Goal: Task Accomplishment & Management: Use online tool/utility

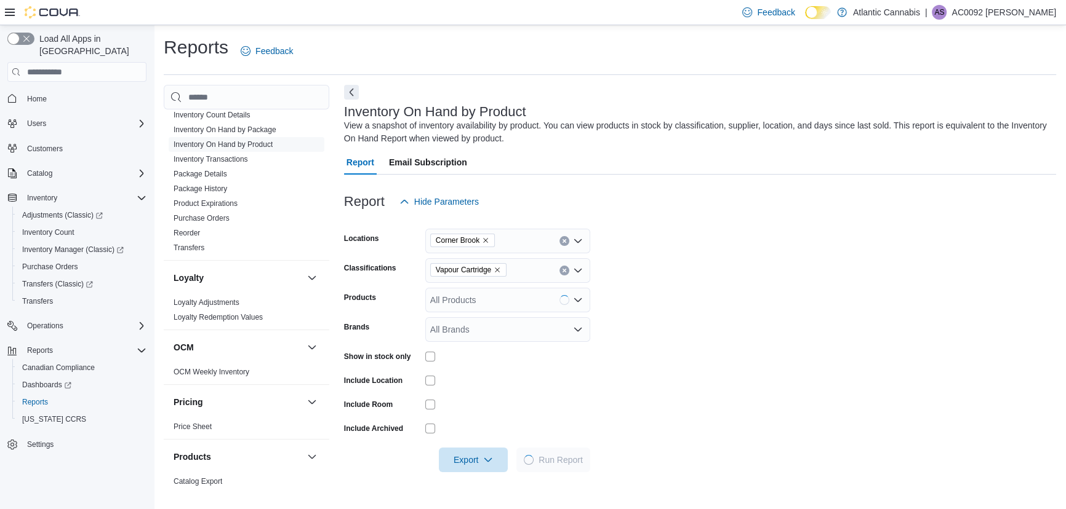
scroll to position [727, 0]
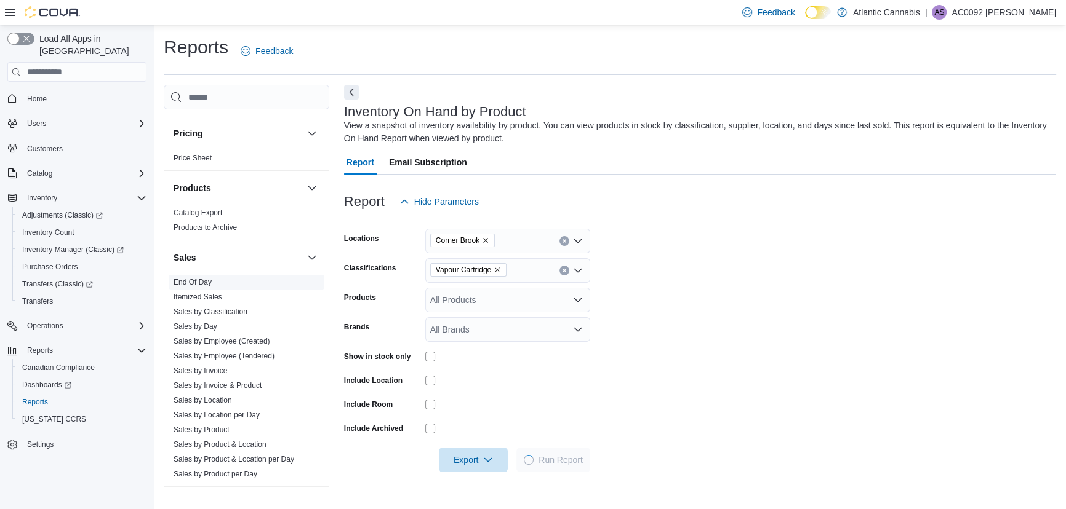
click at [202, 282] on link "End Of Day" at bounding box center [192, 282] width 38 height 9
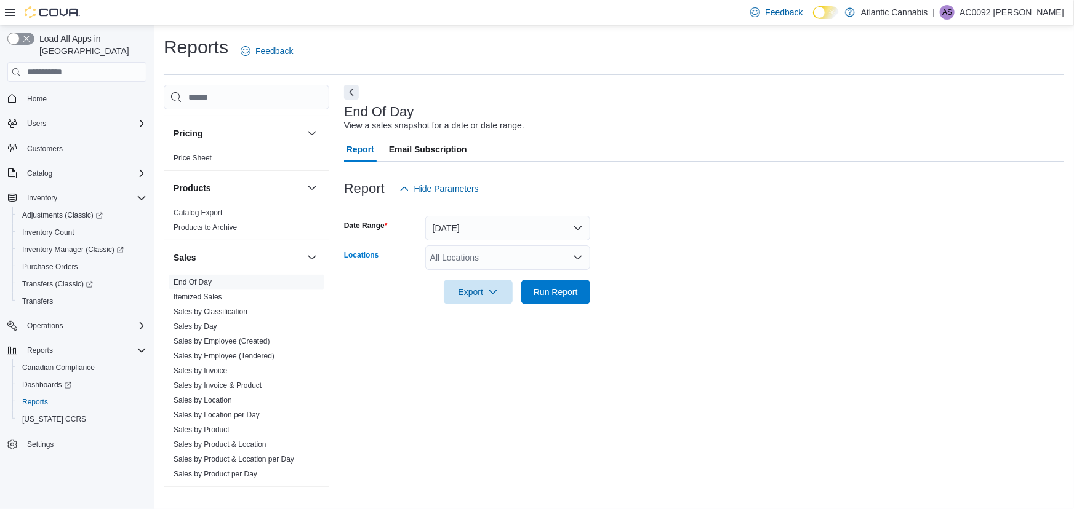
click at [436, 247] on div "All Locations" at bounding box center [507, 257] width 165 height 25
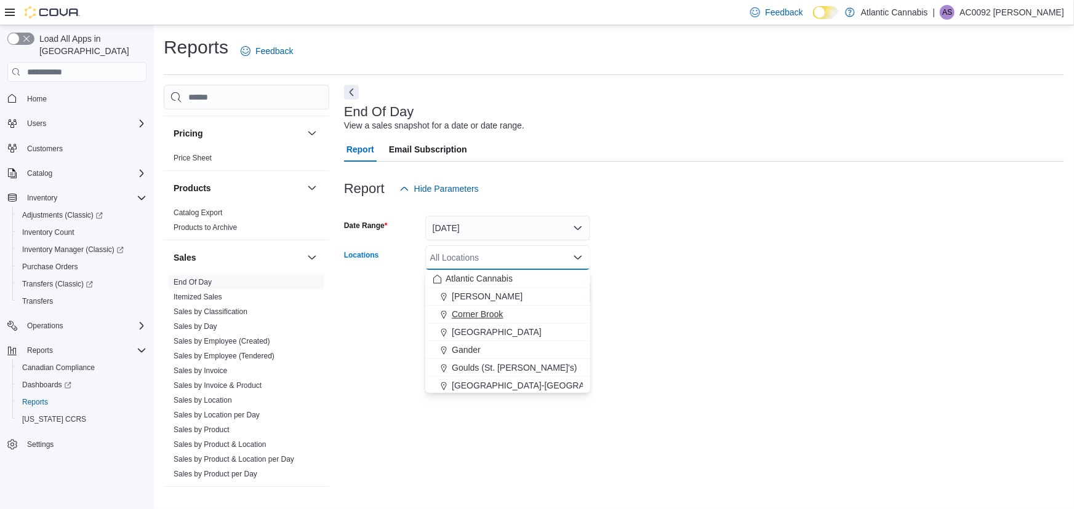
click at [448, 308] on span "Choose from the following options" at bounding box center [445, 314] width 13 height 12
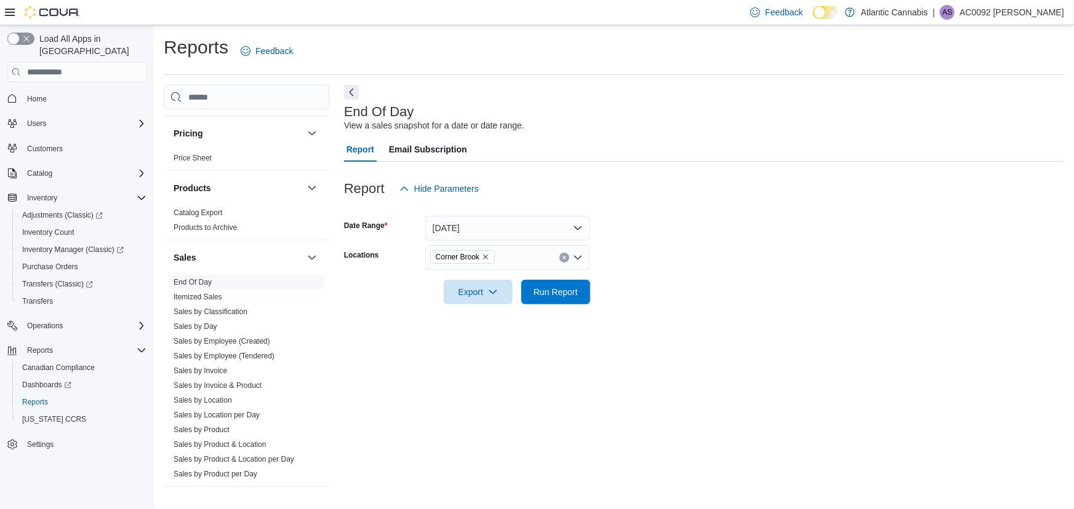
drag, startPoint x: 544, startPoint y: 199, endPoint x: 548, endPoint y: 192, distance: 7.7
click at [546, 196] on div "Report Hide Parameters" at bounding box center [704, 189] width 720 height 25
click at [541, 293] on span "Run Report" at bounding box center [555, 291] width 44 height 12
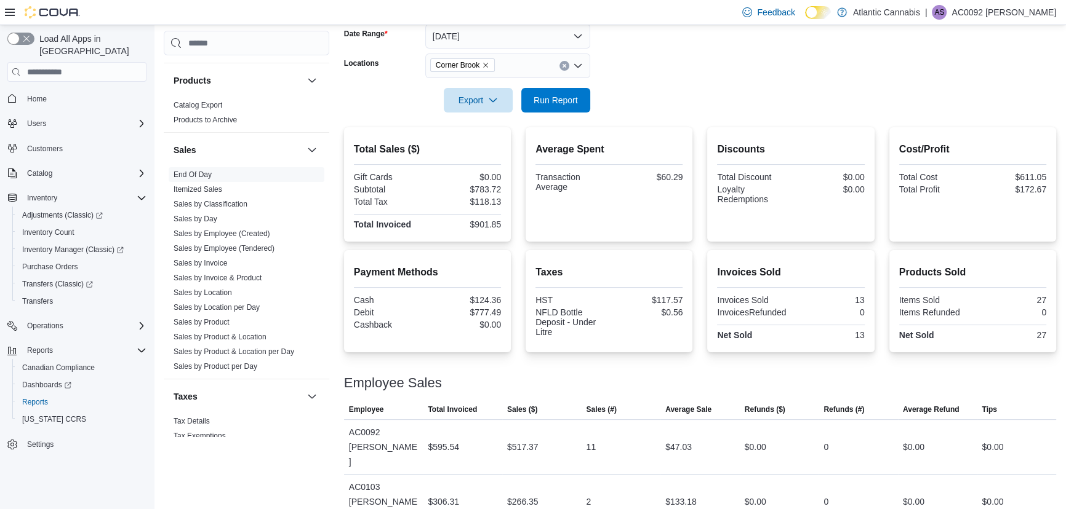
scroll to position [803, 0]
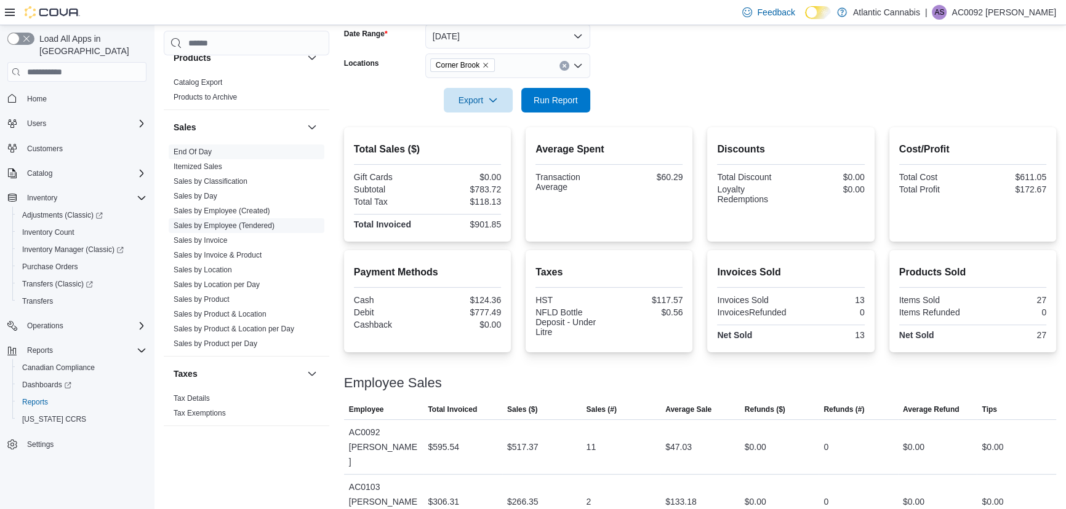
click at [251, 226] on link "Sales by Employee (Tendered)" at bounding box center [223, 225] width 101 height 9
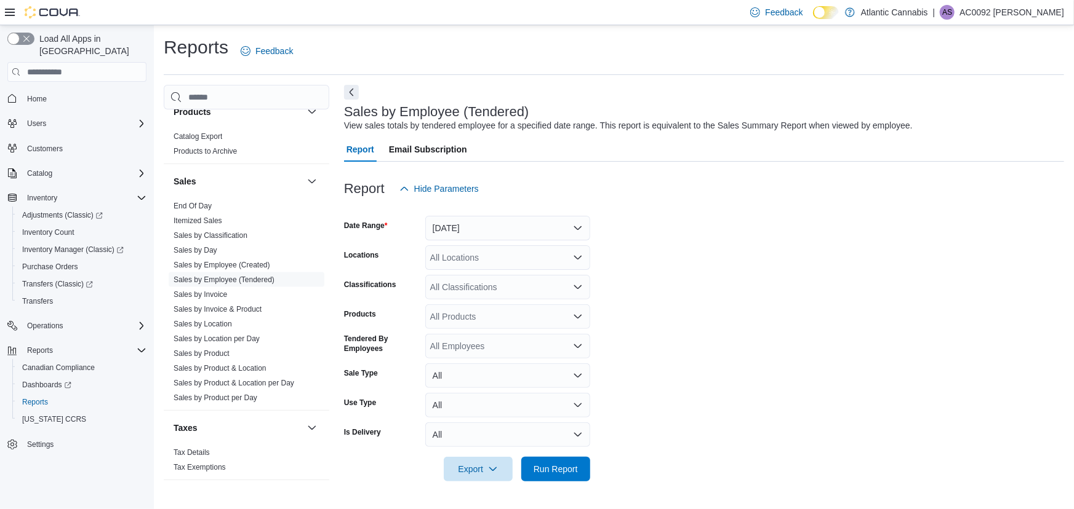
click at [438, 242] on form "Date Range [DATE] Locations All Locations Classifications All Classifications P…" at bounding box center [704, 341] width 720 height 281
click at [448, 228] on button "[DATE]" at bounding box center [507, 228] width 165 height 25
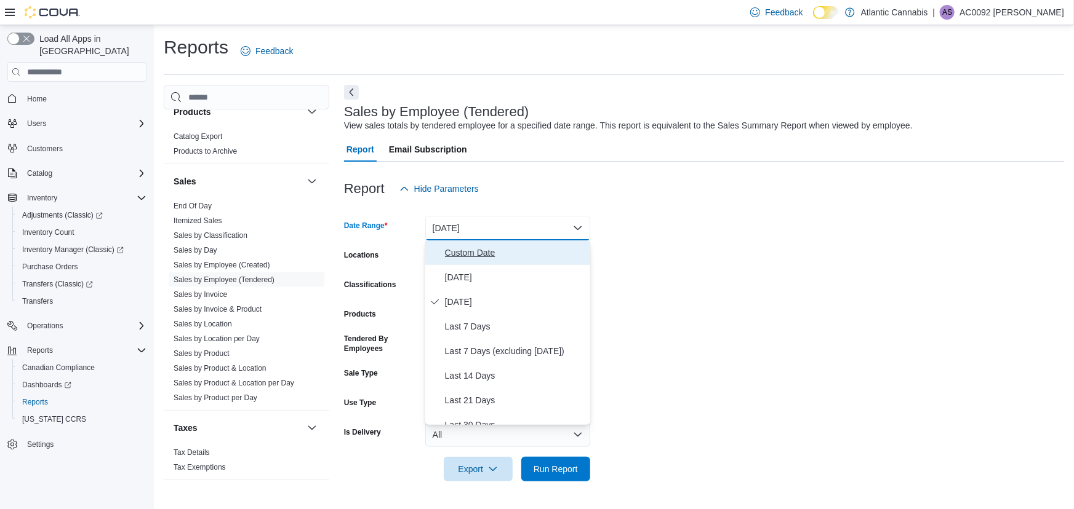
click at [472, 244] on button "Custom Date" at bounding box center [507, 253] width 165 height 25
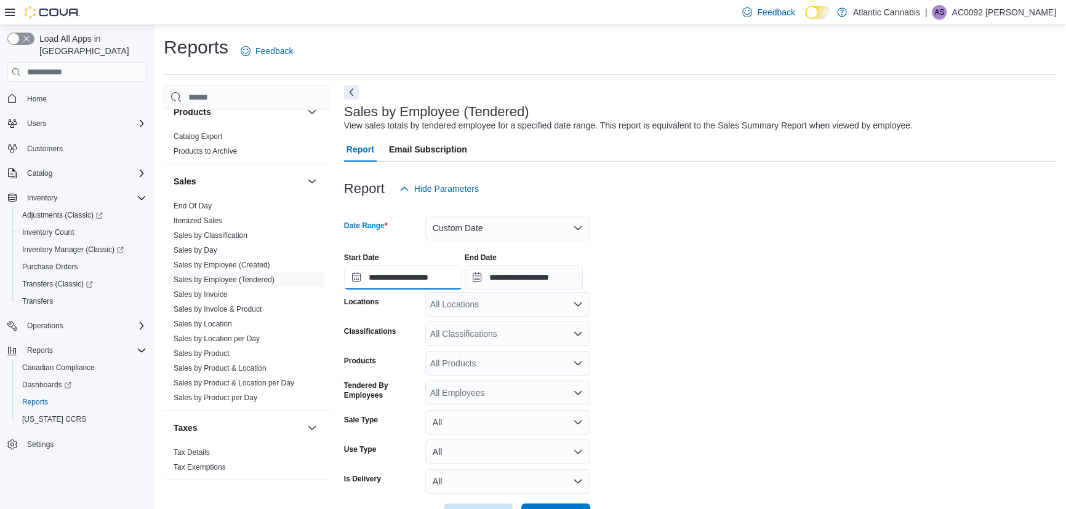
click at [346, 270] on input "**********" at bounding box center [403, 277] width 118 height 25
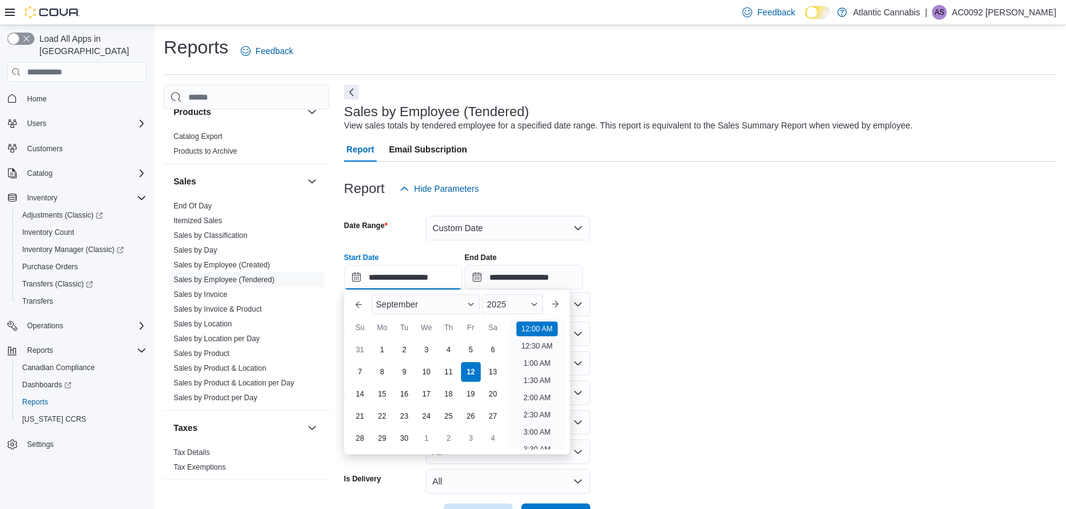
scroll to position [38, 0]
click at [397, 305] on span "September" at bounding box center [397, 305] width 42 height 10
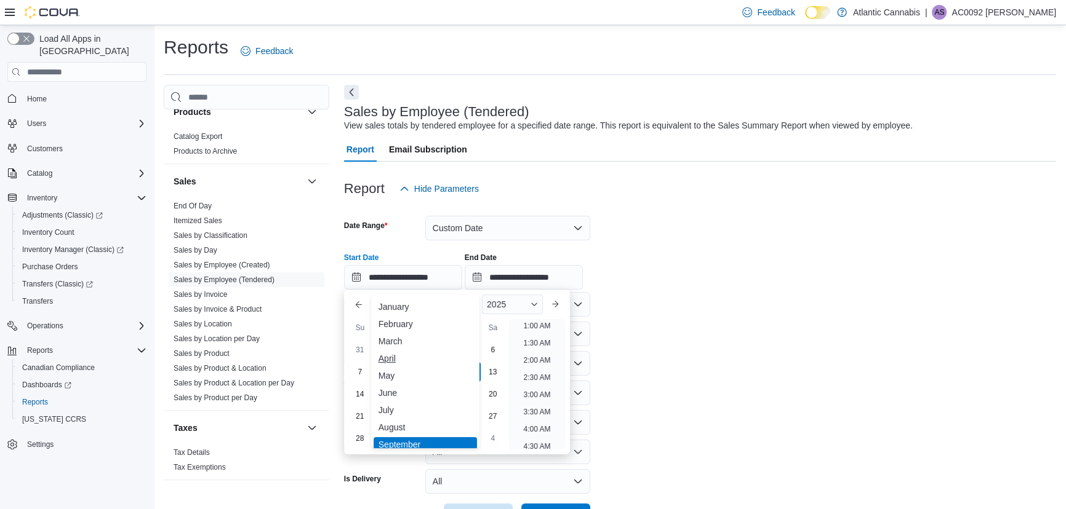
click at [393, 363] on div "April" at bounding box center [424, 358] width 103 height 15
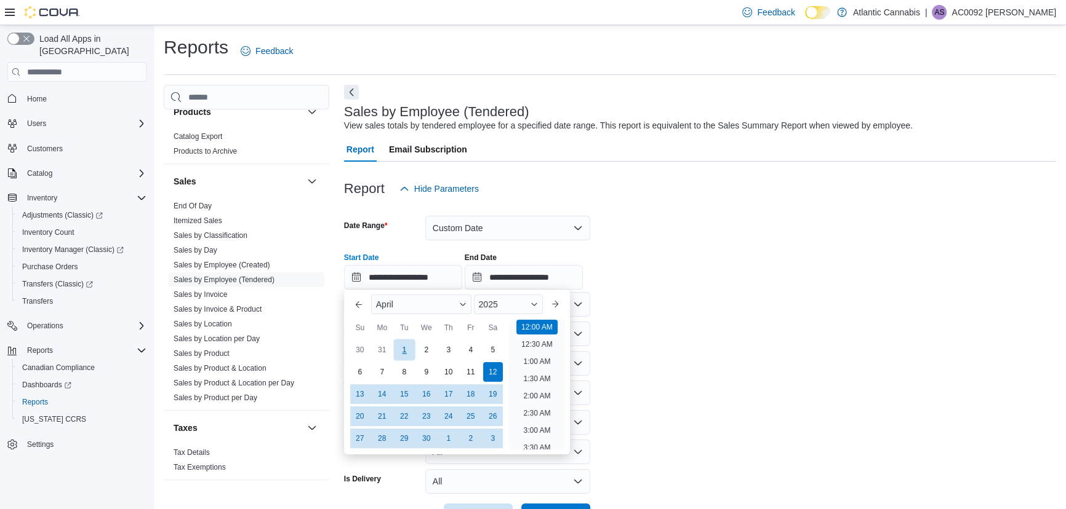
click at [407, 340] on div "1" at bounding box center [404, 351] width 22 height 22
type input "**********"
click at [696, 196] on div "Report Hide Parameters" at bounding box center [700, 189] width 712 height 25
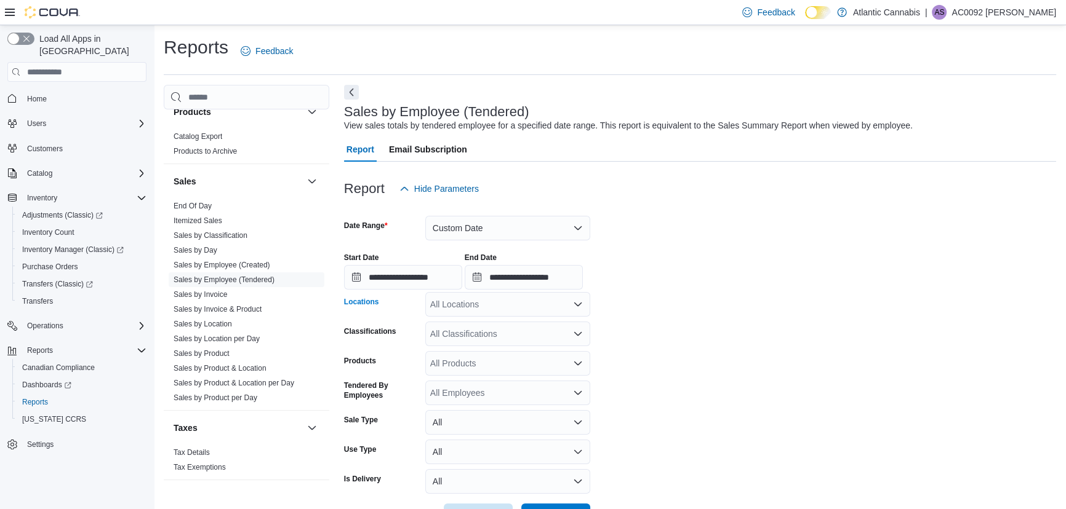
click at [468, 307] on div "All Locations" at bounding box center [507, 304] width 165 height 25
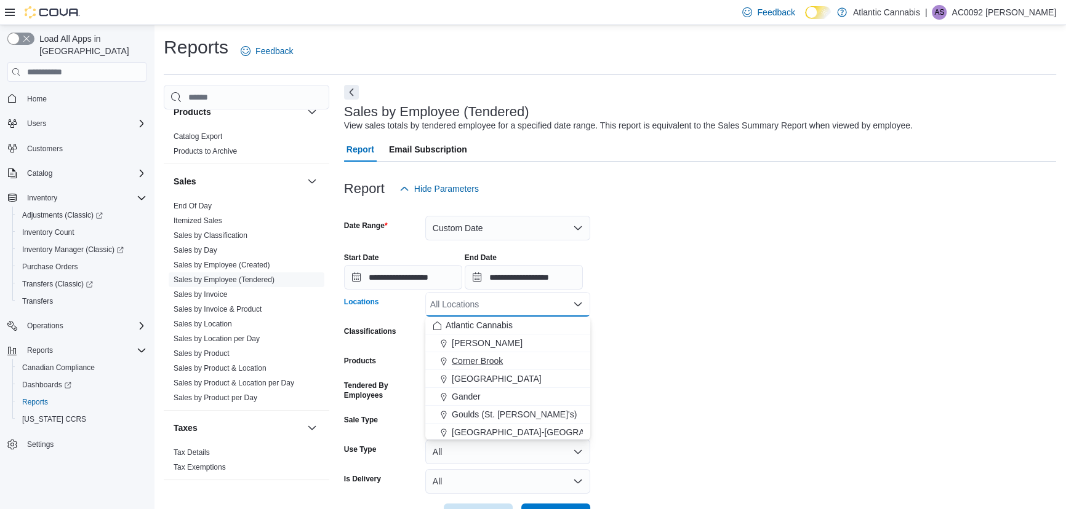
click at [472, 358] on span "Corner Brook" at bounding box center [477, 361] width 51 height 12
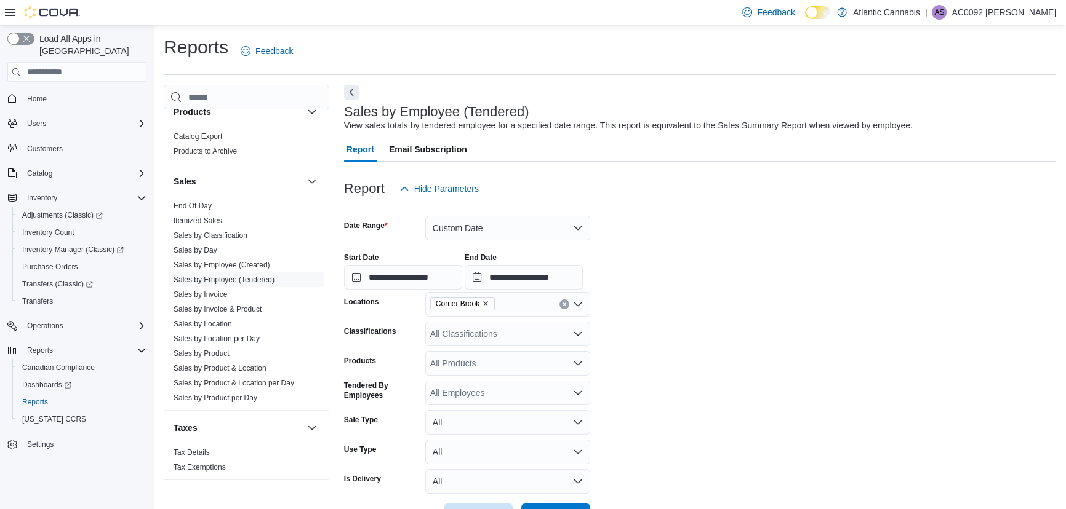
click at [718, 255] on div "**********" at bounding box center [700, 266] width 712 height 47
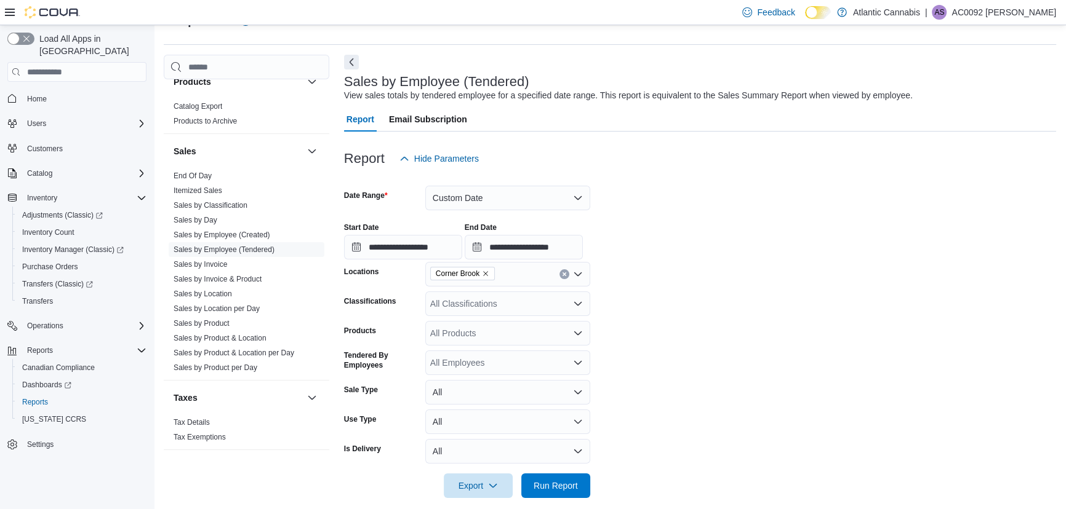
scroll to position [43, 0]
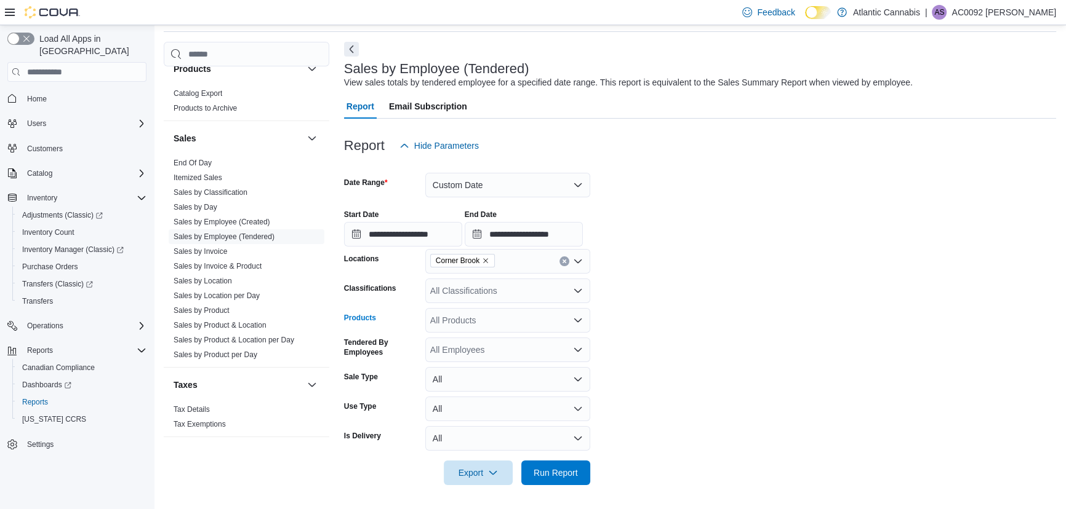
click at [466, 332] on div "All Products" at bounding box center [507, 320] width 165 height 25
click at [464, 310] on div "All Products Combo box. Selected. Combo box input. All Products. Type some text…" at bounding box center [507, 320] width 165 height 25
click at [504, 282] on div "All Classifications" at bounding box center [507, 291] width 165 height 25
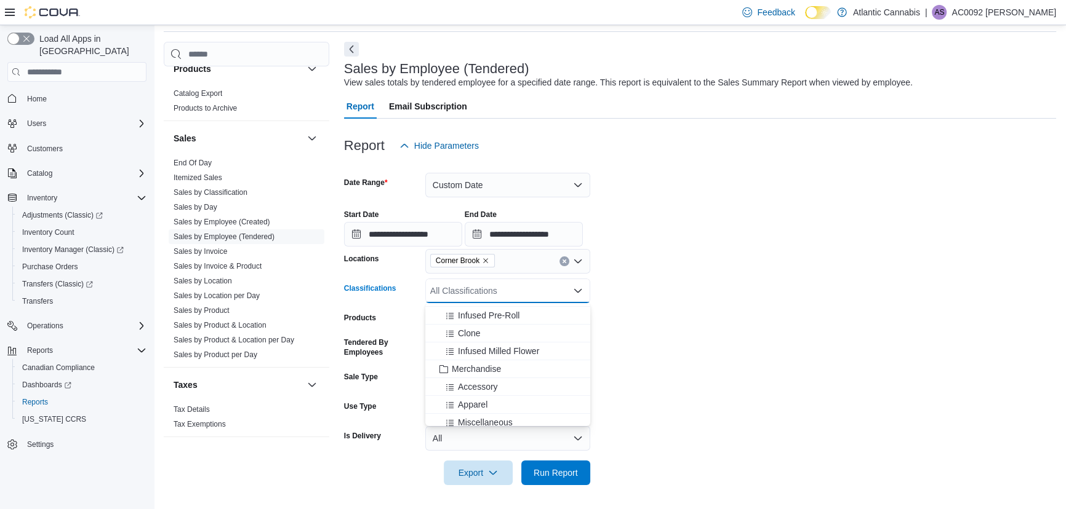
scroll to position [279, 0]
click at [510, 321] on span "Infused Pre-Roll" at bounding box center [489, 318] width 62 height 12
click at [670, 277] on form "**********" at bounding box center [700, 321] width 712 height 327
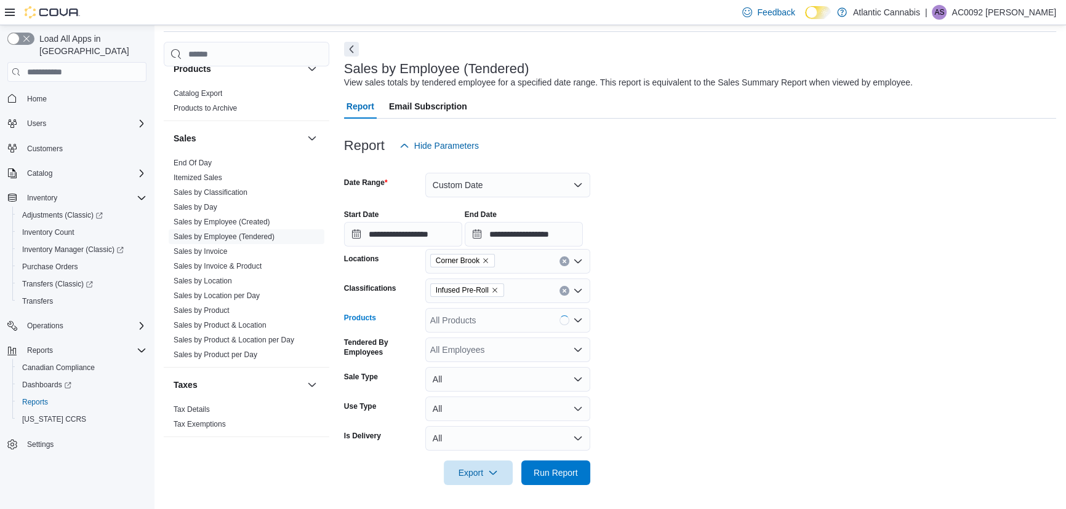
click at [503, 327] on div "All Products" at bounding box center [507, 320] width 165 height 25
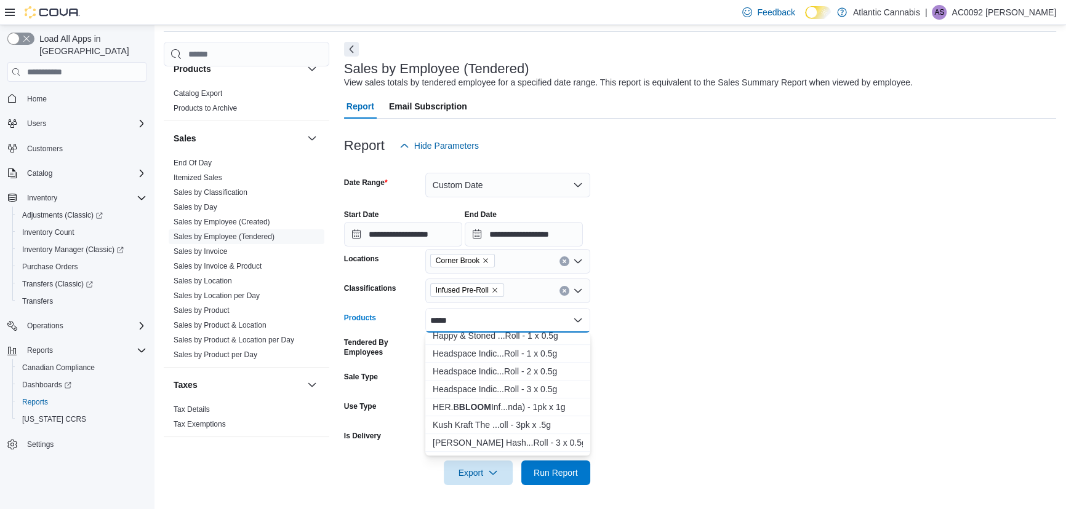
scroll to position [1006, 0]
type input "*****"
click at [528, 388] on div "HER.B BLOOM Inf...nda) - 1pk x 1g" at bounding box center [507, 387] width 150 height 12
click at [741, 275] on form "**********" at bounding box center [700, 321] width 712 height 327
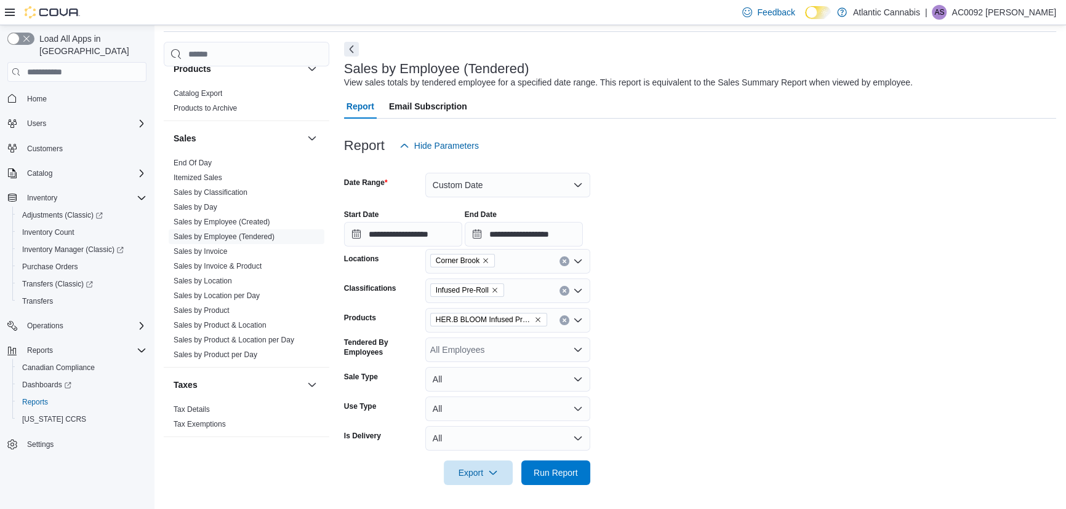
click at [544, 460] on div at bounding box center [700, 456] width 712 height 10
click at [564, 472] on span "Run Report" at bounding box center [555, 472] width 44 height 12
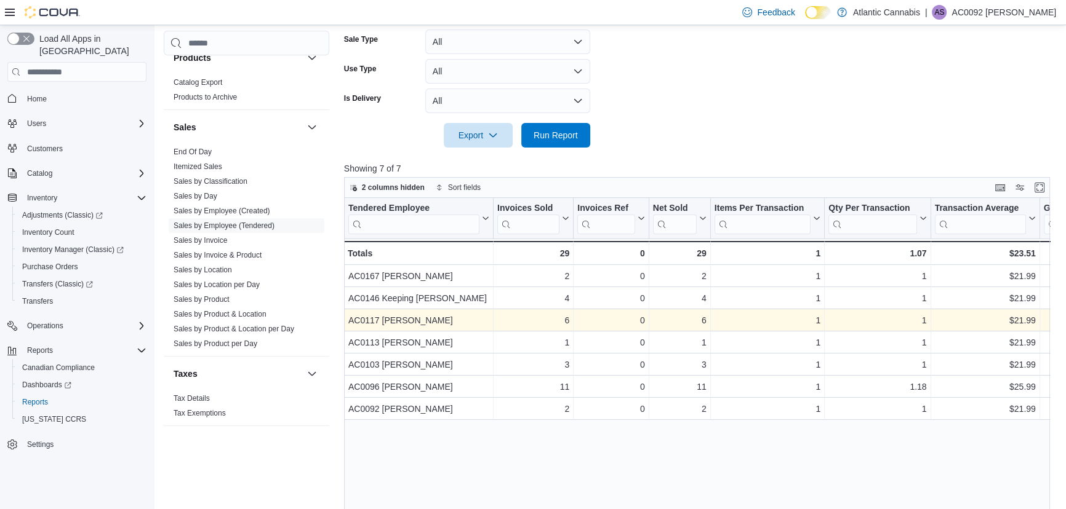
scroll to position [242, 0]
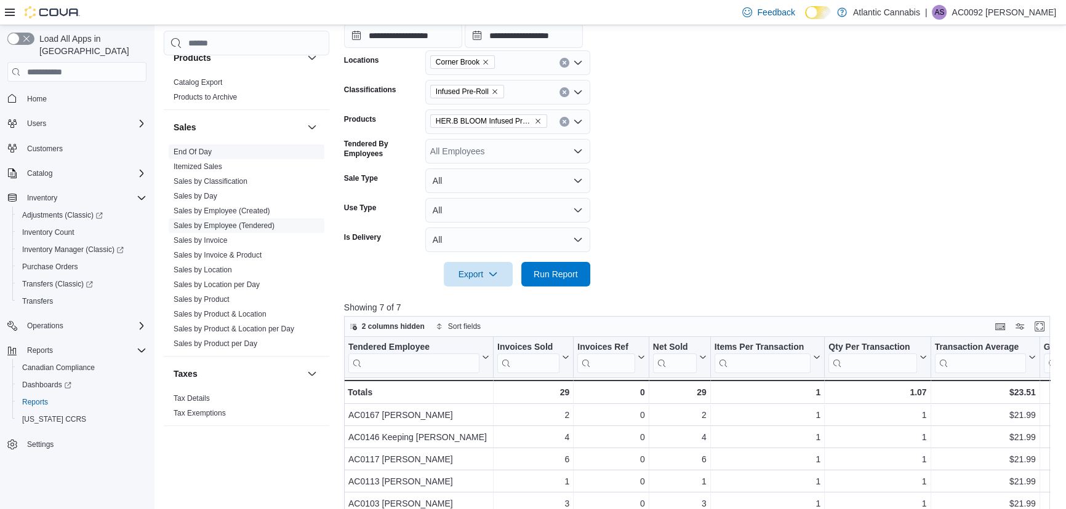
click at [191, 148] on link "End Of Day" at bounding box center [192, 152] width 38 height 9
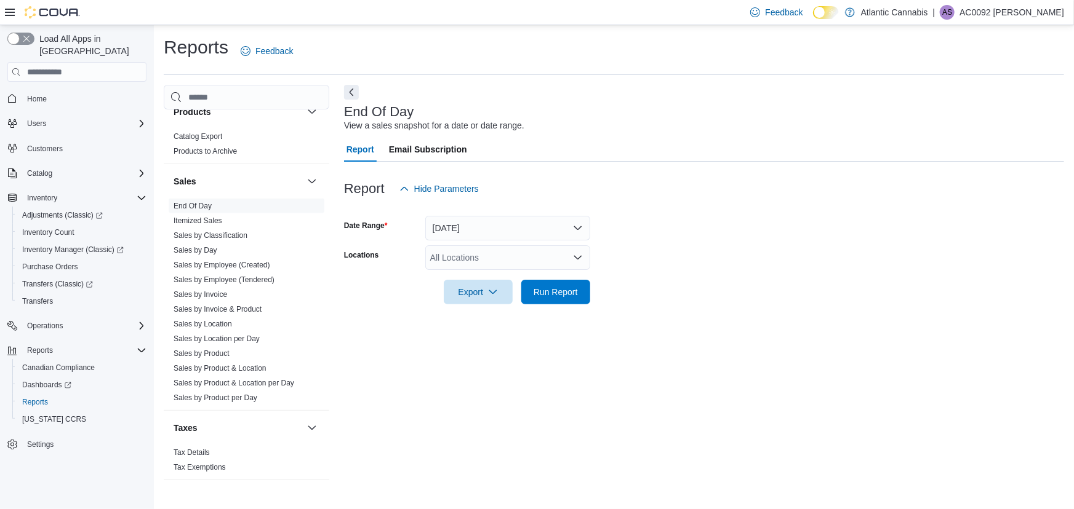
click at [473, 260] on div "All Locations" at bounding box center [507, 257] width 165 height 25
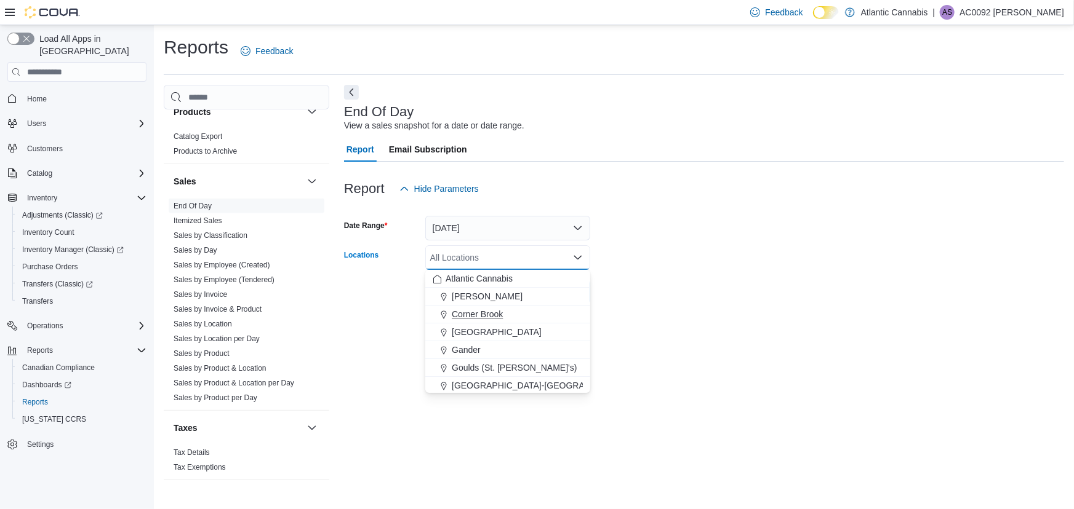
click at [476, 310] on span "Corner Brook" at bounding box center [477, 314] width 51 height 12
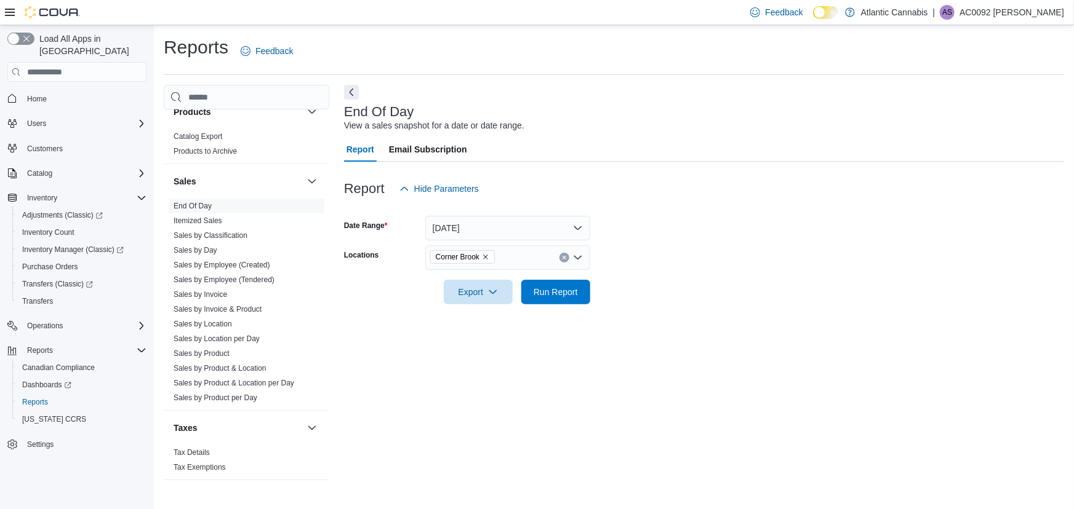
click at [564, 144] on div "Report Email Subscription" at bounding box center [704, 149] width 720 height 25
drag, startPoint x: 546, startPoint y: 283, endPoint x: 547, endPoint y: 271, distance: 11.8
click at [546, 282] on span "Run Report" at bounding box center [555, 292] width 54 height 25
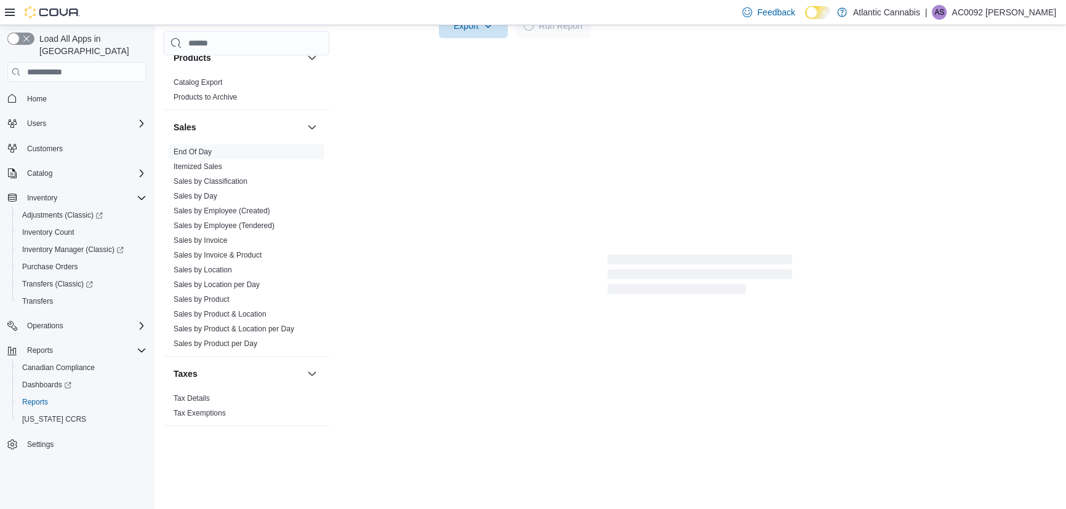
scroll to position [194, 0]
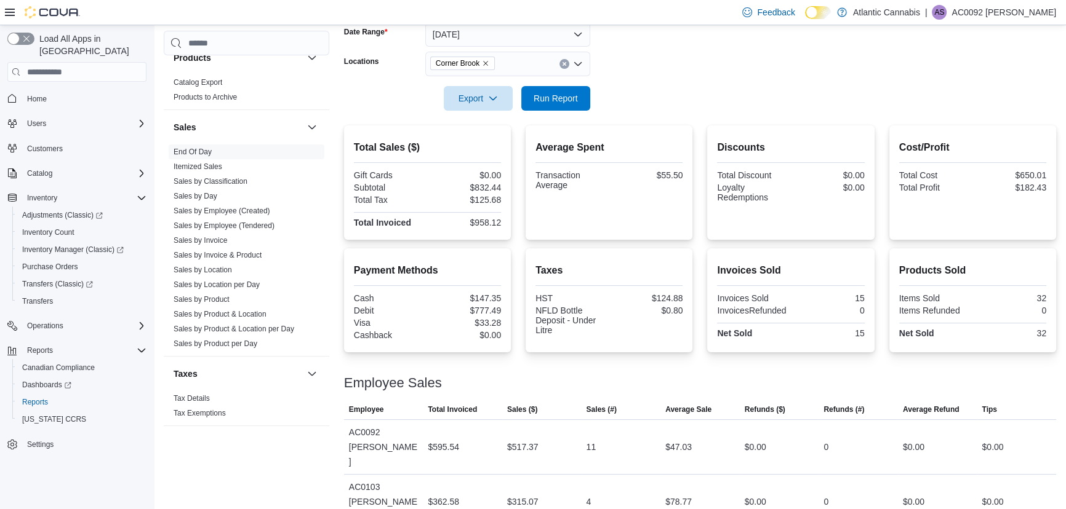
click at [672, 231] on div "Average Spent Transaction Average $55.50" at bounding box center [608, 182] width 167 height 114
click at [581, 95] on span "Run Report" at bounding box center [555, 98] width 54 height 25
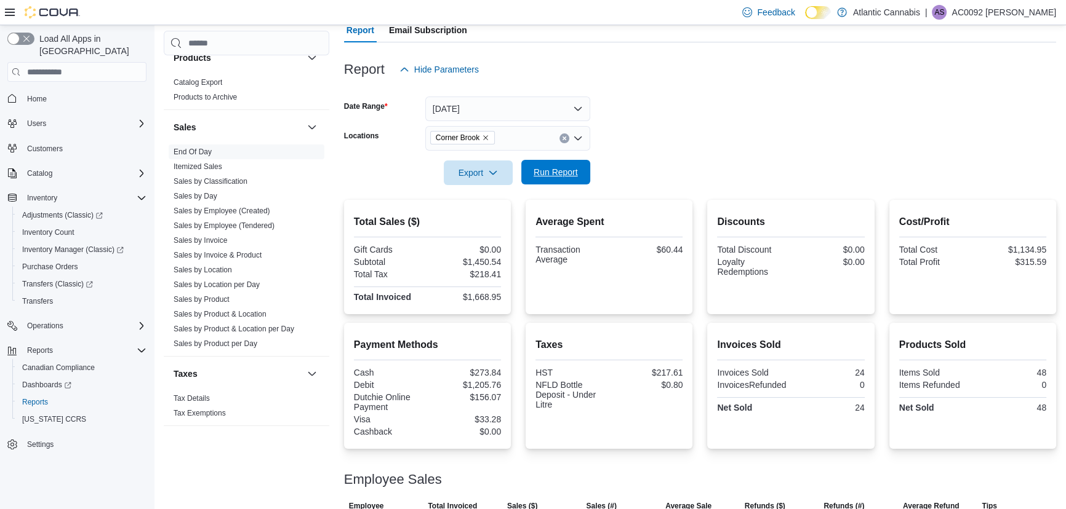
scroll to position [49, 0]
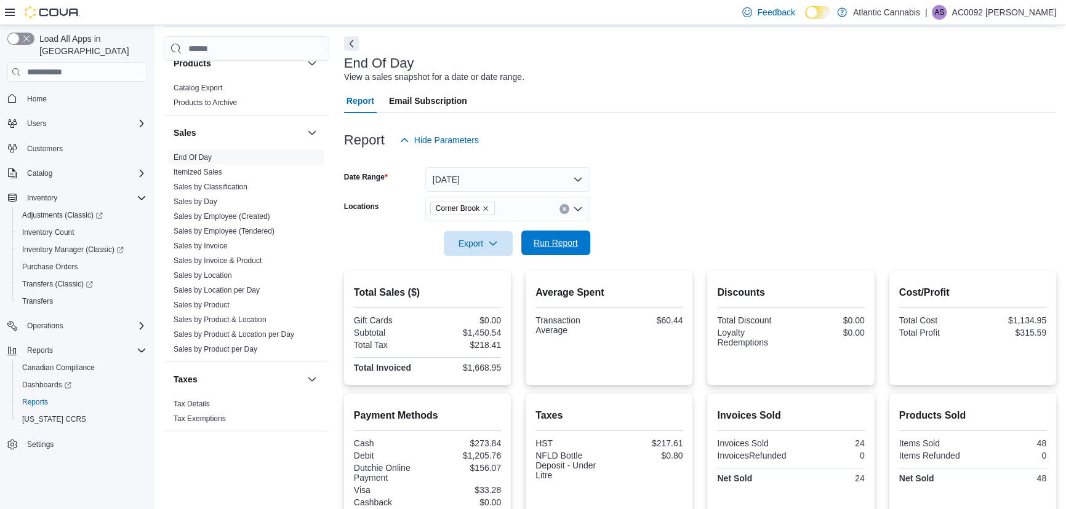
click at [556, 246] on span "Run Report" at bounding box center [555, 243] width 44 height 12
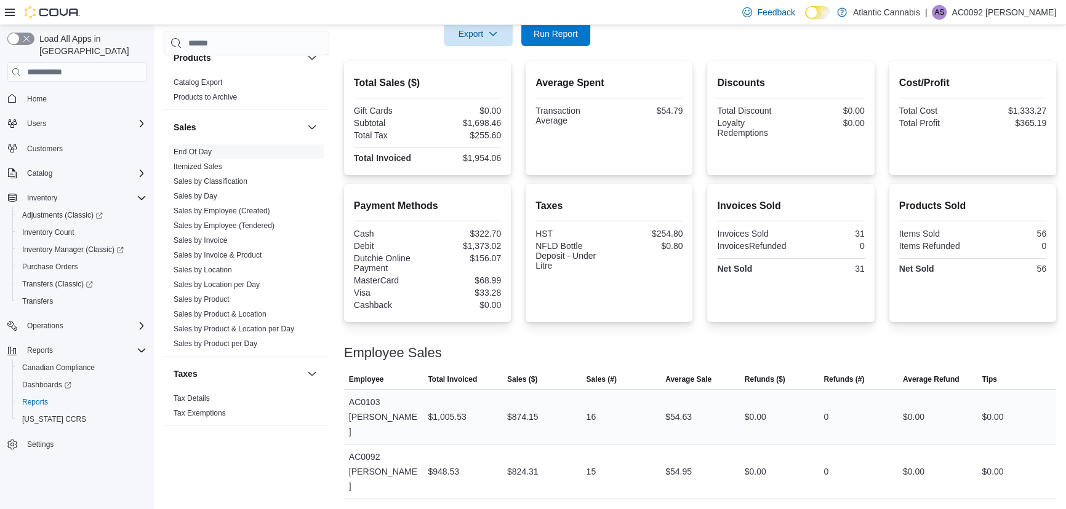
scroll to position [228, 0]
